Goal: Information Seeking & Learning: Learn about a topic

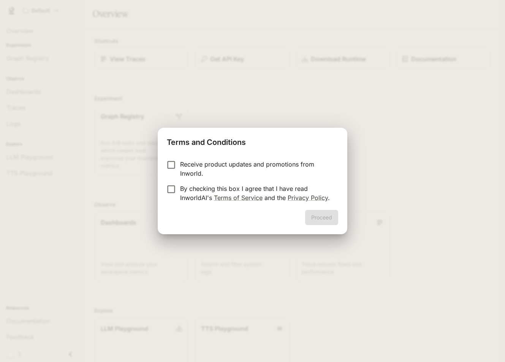
click at [199, 191] on p "By checking this box I agree that I have read InworldAI's Terms of Service and …" at bounding box center [256, 193] width 152 height 18
click at [321, 218] on button "Proceed" at bounding box center [321, 217] width 33 height 15
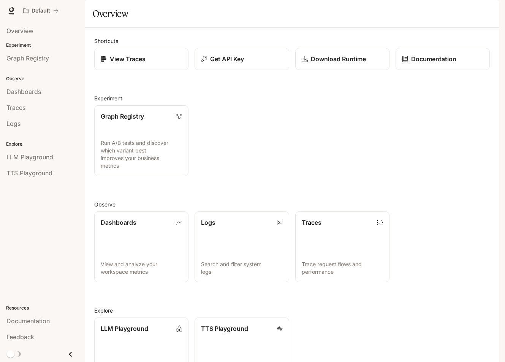
click at [383, 176] on div "Graph Registry Run A/B tests and discover which variant best improves your busi…" at bounding box center [288, 137] width 401 height 77
click at [9, 13] on icon at bounding box center [12, 14] width 6 height 2
click at [73, 353] on icon "Close drawer" at bounding box center [70, 354] width 10 height 10
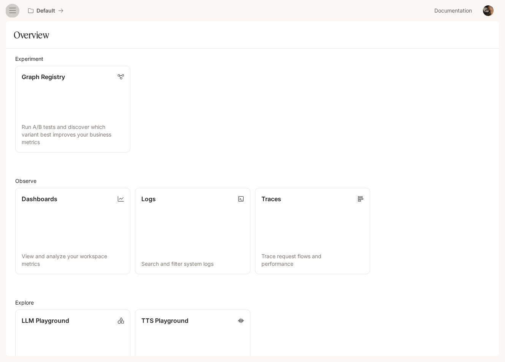
click at [14, 12] on icon "open drawer" at bounding box center [13, 11] width 8 height 8
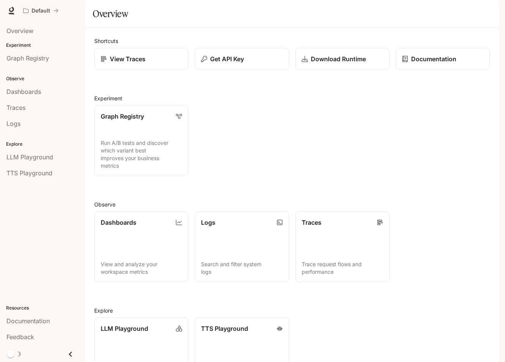
click at [441, 5] on link "Documentation Documentation" at bounding box center [454, 10] width 46 height 15
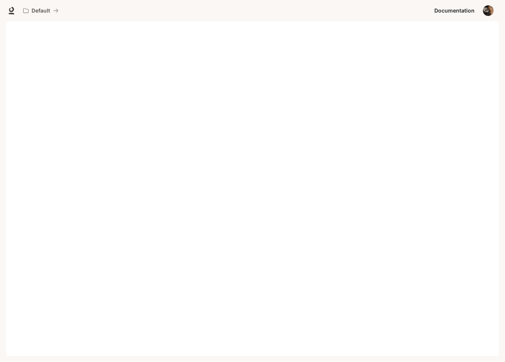
click at [487, 9] on img "button" at bounding box center [488, 10] width 11 height 11
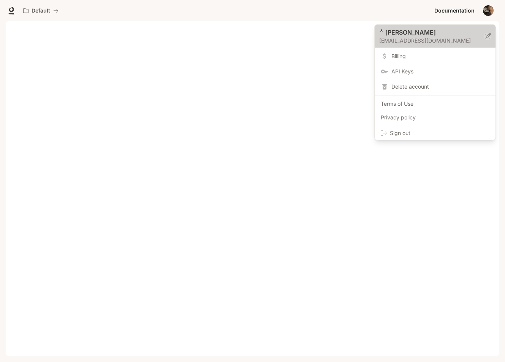
click at [420, 34] on p "ᄉ이" at bounding box center [425, 32] width 93 height 9
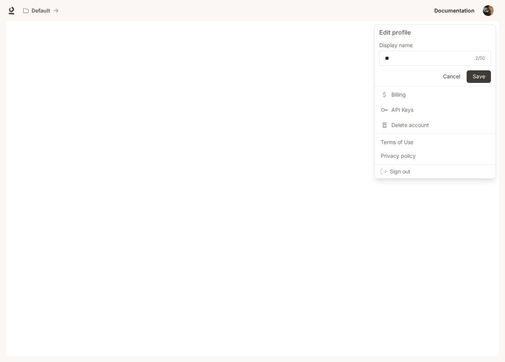
click at [289, 66] on div at bounding box center [252, 181] width 505 height 362
